Goal: Information Seeking & Learning: Learn about a topic

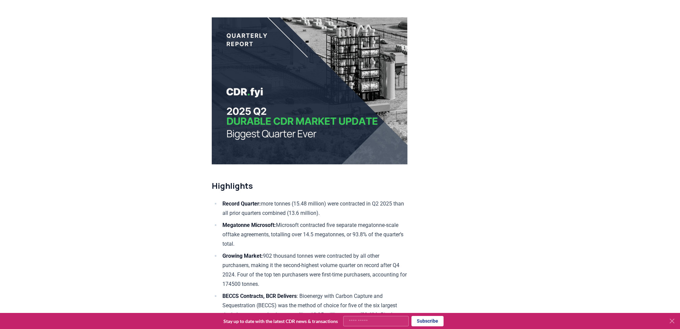
scroll to position [100, 0]
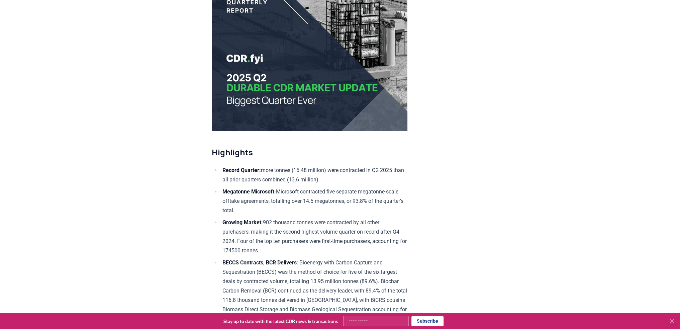
click at [162, 0] on icon at bounding box center [672, 321] width 8 height 8
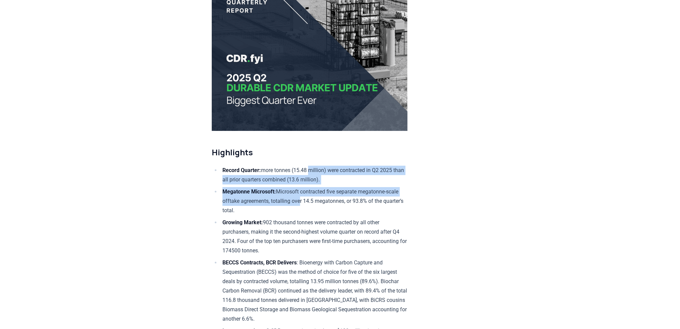
drag, startPoint x: 314, startPoint y: 159, endPoint x: 314, endPoint y: 201, distance: 41.8
click at [162, 0] on li "Megatonne Microsoft: Microsoft contracted five separate megatonne-scale offtake…" at bounding box center [313, 201] width 187 height 28
drag, startPoint x: 305, startPoint y: 200, endPoint x: 305, endPoint y: 162, distance: 37.8
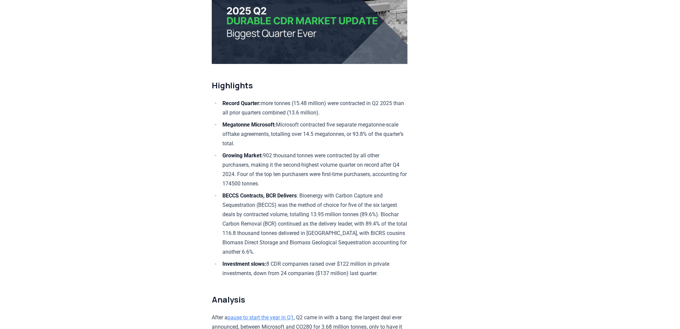
scroll to position [201, 0]
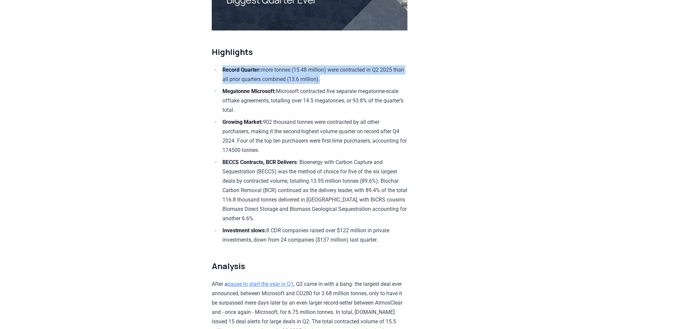
drag, startPoint x: 220, startPoint y: 69, endPoint x: 370, endPoint y: 81, distance: 151.0
click at [162, 0] on li "Record Quarter: more tonnes (15.48 million) were contracted in Q2 2025 than all…" at bounding box center [313, 74] width 187 height 19
drag, startPoint x: 390, startPoint y: 77, endPoint x: 184, endPoint y: 73, distance: 206.7
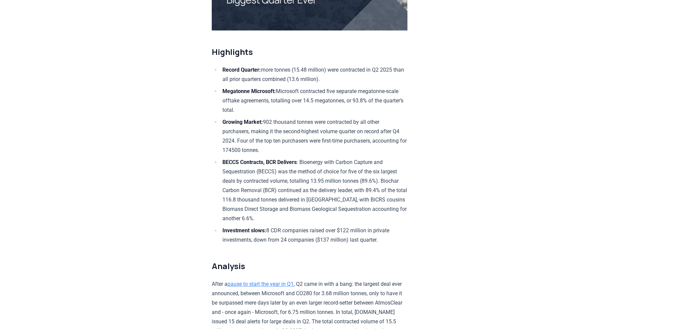
drag, startPoint x: 189, startPoint y: 87, endPoint x: 343, endPoint y: 111, distance: 156.3
click at [162, 0] on li "Megatonne Microsoft: Microsoft contracted five separate megatonne-scale offtake…" at bounding box center [313, 101] width 187 height 28
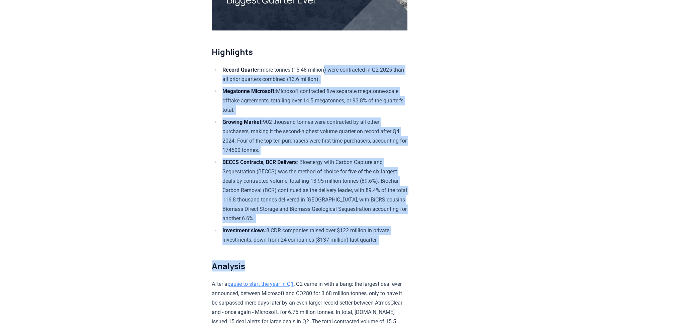
drag, startPoint x: 329, startPoint y: 62, endPoint x: 348, endPoint y: 250, distance: 189.5
click at [162, 0] on li "Investment slows: 8 CDR companies raised over $122 million in private investmen…" at bounding box center [313, 235] width 187 height 19
drag, startPoint x: 350, startPoint y: 248, endPoint x: 300, endPoint y: 65, distance: 189.7
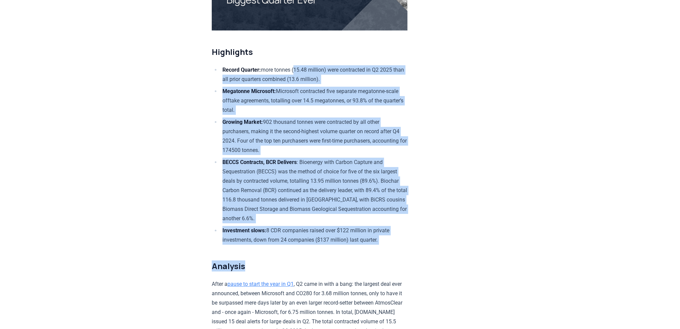
click at [162, 0] on li "Record Quarter: more tonnes (15.48 million) were contracted in Q2 2025 than all…" at bounding box center [313, 74] width 187 height 19
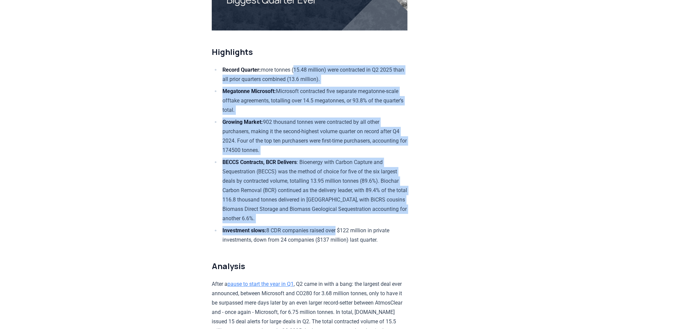
drag, startPoint x: 300, startPoint y: 65, endPoint x: 334, endPoint y: 227, distance: 165.4
click at [162, 0] on ul "Record Quarter: more tonnes (15.48 million) were contracted in Q2 2025 than all…" at bounding box center [310, 154] width 196 height 179
click at [162, 0] on li "Investment slows: 8 CDR companies raised over $122 million in private investmen…" at bounding box center [313, 235] width 187 height 19
drag, startPoint x: 324, startPoint y: 237, endPoint x: 304, endPoint y: 67, distance: 171.0
click at [162, 0] on ul "Record Quarter: more tonnes (15.48 million) were contracted in Q2 2025 than all…" at bounding box center [310, 154] width 196 height 179
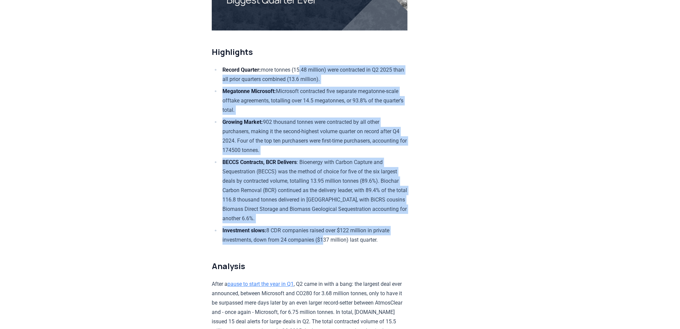
click at [162, 0] on li "Record Quarter: more tonnes (15.48 million) were contracted in Q2 2025 than all…" at bounding box center [313, 74] width 187 height 19
drag, startPoint x: 301, startPoint y: 60, endPoint x: 321, endPoint y: 225, distance: 166.7
click at [162, 0] on li "Investment slows: 8 CDR companies raised over $122 million in private investmen…" at bounding box center [313, 235] width 187 height 19
drag, startPoint x: 312, startPoint y: 238, endPoint x: 295, endPoint y: 65, distance: 174.0
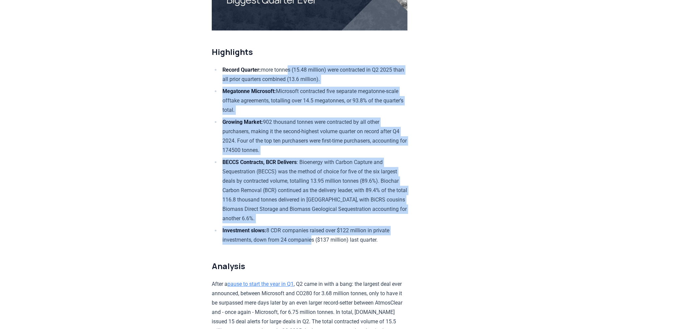
click at [162, 0] on ul "Record Quarter: more tonnes (15.48 million) were contracted in Q2 2025 than all…" at bounding box center [310, 154] width 196 height 179
drag, startPoint x: 297, startPoint y: 61, endPoint x: 319, endPoint y: 245, distance: 185.5
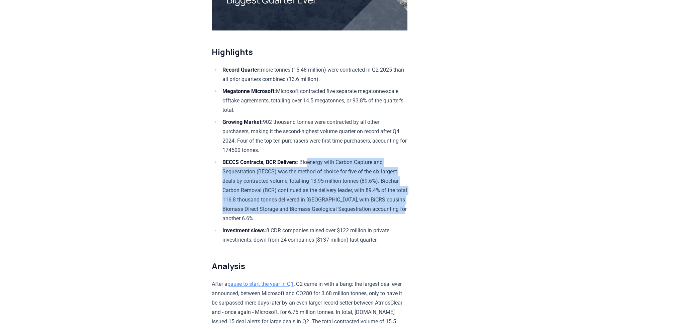
drag, startPoint x: 333, startPoint y: 215, endPoint x: 310, endPoint y: 160, distance: 59.3
click at [162, 0] on li "BECCS Contracts, BCR Delivers : Bioenergy with Carbon Capture and Sequestration…" at bounding box center [313, 190] width 187 height 66
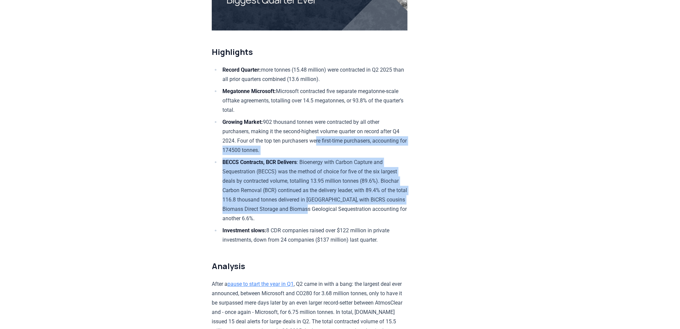
drag, startPoint x: 326, startPoint y: 143, endPoint x: 322, endPoint y: 208, distance: 65.3
click at [162, 0] on ul "Record Quarter: more tonnes (15.48 million) were contracted in Q2 2025 than all…" at bounding box center [310, 154] width 196 height 179
click at [162, 0] on li "BECCS Contracts, BCR Delivers : Bioenergy with Carbon Capture and Sequestration…" at bounding box center [313, 190] width 187 height 66
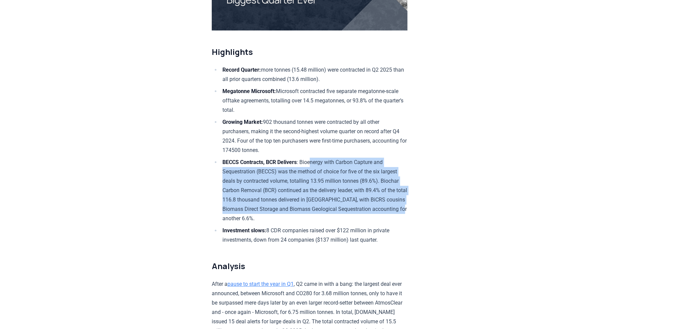
drag, startPoint x: 319, startPoint y: 212, endPoint x: 312, endPoint y: 161, distance: 51.3
click at [162, 0] on li "BECCS Contracts, BCR Delivers : Bioenergy with Carbon Capture and Sequestration…" at bounding box center [313, 190] width 187 height 66
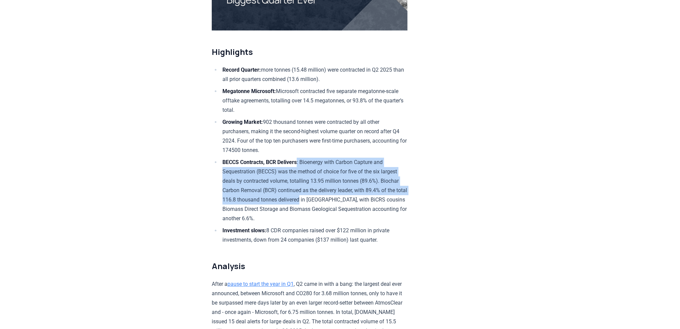
drag, startPoint x: 300, startPoint y: 159, endPoint x: 313, endPoint y: 200, distance: 42.7
click at [162, 0] on li "BECCS Contracts, BCR Delivers : Bioenergy with Carbon Capture and Sequestration…" at bounding box center [313, 190] width 187 height 66
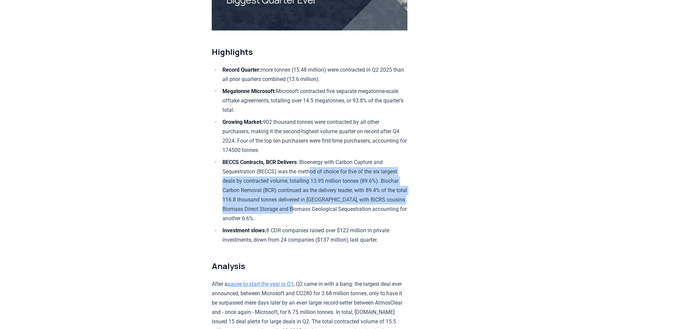
drag, startPoint x: 313, startPoint y: 209, endPoint x: 311, endPoint y: 166, distance: 42.5
click at [162, 0] on li "BECCS Contracts, BCR Delivers : Bioenergy with Carbon Capture and Sequestration…" at bounding box center [313, 190] width 187 height 66
drag, startPoint x: 307, startPoint y: 161, endPoint x: 306, endPoint y: 206, distance: 44.8
click at [162, 0] on li "BECCS Contracts, BCR Delivers : Bioenergy with Carbon Capture and Sequestration…" at bounding box center [313, 190] width 187 height 66
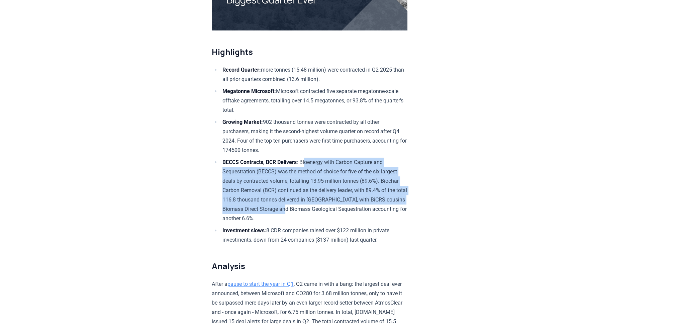
click at [162, 0] on li "BECCS Contracts, BCR Delivers : Bioenergy with Carbon Capture and Sequestration…" at bounding box center [313, 190] width 187 height 66
drag, startPoint x: 308, startPoint y: 211, endPoint x: 309, endPoint y: 161, distance: 49.5
click at [162, 0] on li "BECCS Contracts, BCR Delivers : Bioenergy with Carbon Capture and Sequestration…" at bounding box center [313, 190] width 187 height 66
drag, startPoint x: 310, startPoint y: 158, endPoint x: 308, endPoint y: 210, distance: 51.2
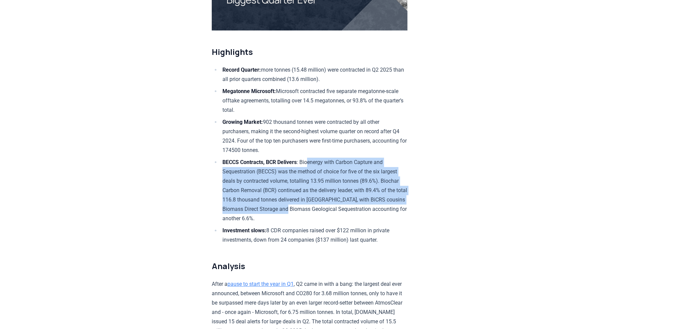
click at [162, 0] on li "BECCS Contracts, BCR Delivers : Bioenergy with Carbon Capture and Sequestration…" at bounding box center [313, 190] width 187 height 66
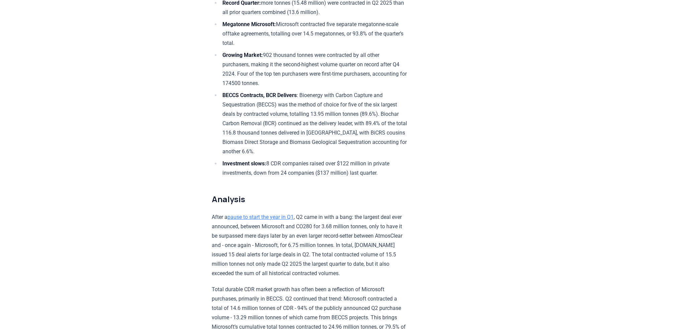
scroll to position [301, 0]
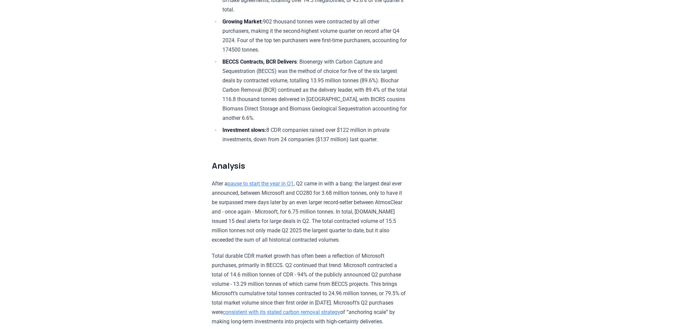
click at [162, 0] on li "Investment slows: 8 CDR companies raised over $122 million in private investmen…" at bounding box center [313, 134] width 187 height 19
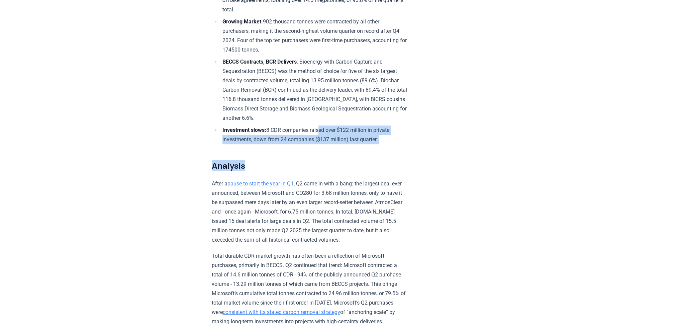
drag, startPoint x: 322, startPoint y: 129, endPoint x: 318, endPoint y: 144, distance: 14.9
drag, startPoint x: 317, startPoint y: 138, endPoint x: 317, endPoint y: 128, distance: 9.4
click at [162, 0] on li "Investment slows: 8 CDR companies raised over $122 million in private investmen…" at bounding box center [313, 134] width 187 height 19
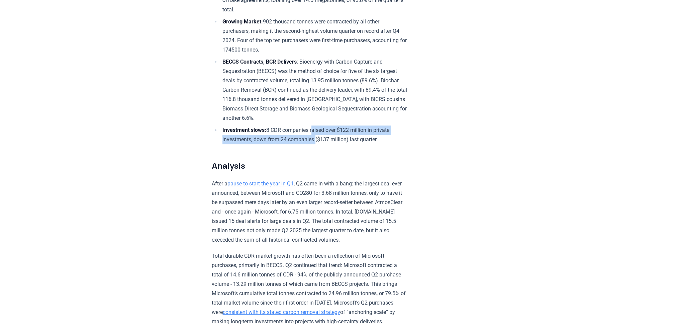
click at [162, 0] on li "Investment slows: 8 CDR companies raised over $122 million in private investmen…" at bounding box center [313, 134] width 187 height 19
drag, startPoint x: 308, startPoint y: 122, endPoint x: 307, endPoint y: 137, distance: 15.0
click at [162, 0] on ul "Record Quarter: more tonnes (15.48 million) were contracted in Q2 2025 than all…" at bounding box center [310, 54] width 196 height 179
click at [162, 0] on li "Investment slows: 8 CDR companies raised over $122 million in private investmen…" at bounding box center [313, 134] width 187 height 19
drag, startPoint x: 308, startPoint y: 137, endPoint x: 306, endPoint y: 128, distance: 9.1
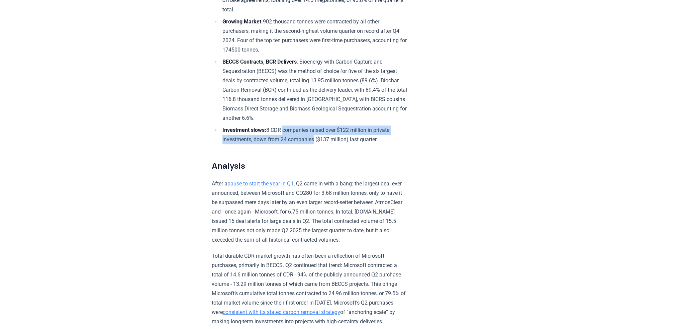
click at [162, 0] on li "Investment slows: 8 CDR companies raised over $122 million in private investmen…" at bounding box center [313, 134] width 187 height 19
drag, startPoint x: 305, startPoint y: 126, endPoint x: 308, endPoint y: 139, distance: 14.0
click at [162, 0] on li "Investment slows: 8 CDR companies raised over $122 million in private investmen…" at bounding box center [313, 134] width 187 height 19
drag, startPoint x: 308, startPoint y: 139, endPoint x: 318, endPoint y: 142, distance: 9.6
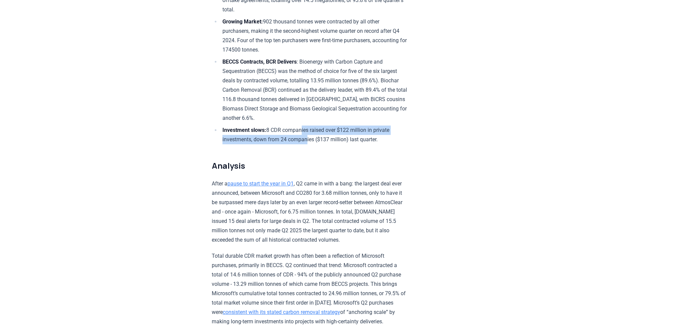
click at [162, 0] on li "Investment slows: 8 CDR companies raised over $122 million in private investmen…" at bounding box center [313, 134] width 187 height 19
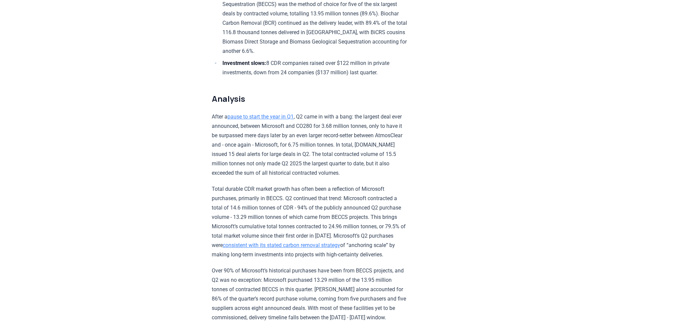
click at [162, 0] on p "After a pause to start the year in Q1 , Q2 came in with a bang: the largest dea…" at bounding box center [310, 145] width 196 height 66
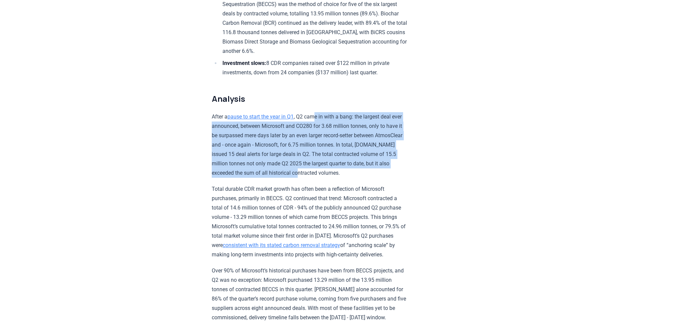
drag, startPoint x: 326, startPoint y: 172, endPoint x: 319, endPoint y: 110, distance: 62.2
click at [162, 0] on p "After a pause to start the year in Q1 , Q2 came in with a bang: the largest dea…" at bounding box center [310, 145] width 196 height 66
drag, startPoint x: 316, startPoint y: 102, endPoint x: 322, endPoint y: 174, distance: 72.8
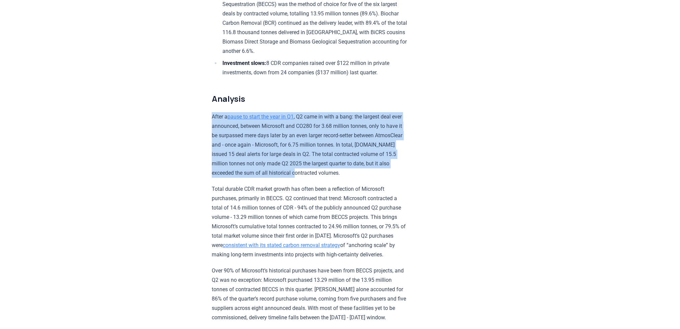
click at [162, 0] on p "After a pause to start the year in Q1 , Q2 came in with a bang: the largest dea…" at bounding box center [310, 145] width 196 height 66
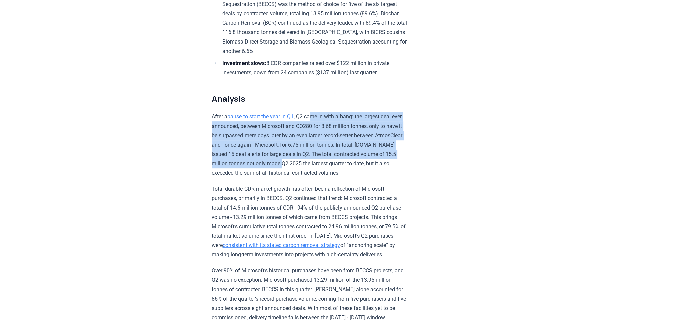
drag, startPoint x: 321, startPoint y: 166, endPoint x: 317, endPoint y: 106, distance: 60.0
drag, startPoint x: 318, startPoint y: 112, endPoint x: 324, endPoint y: 170, distance: 57.6
click at [162, 0] on p "After a pause to start the year in Q1 , Q2 came in with a bang: the largest dea…" at bounding box center [310, 145] width 196 height 66
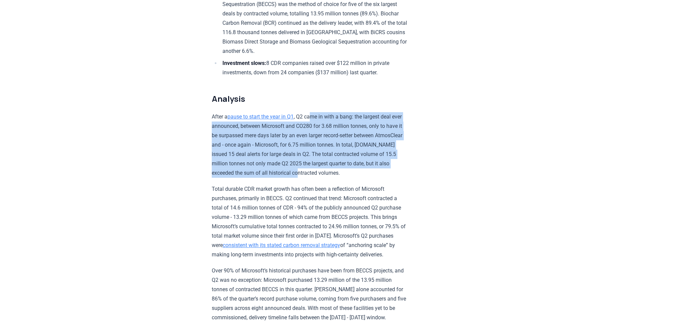
click at [162, 0] on p "After a pause to start the year in Q1 , Q2 came in with a bang: the largest dea…" at bounding box center [310, 145] width 196 height 66
drag, startPoint x: 324, startPoint y: 173, endPoint x: 318, endPoint y: 112, distance: 61.4
click at [162, 0] on p "After a pause to start the year in Q1 , Q2 came in with a bang: the largest dea…" at bounding box center [310, 145] width 196 height 66
